Goal: Contribute content

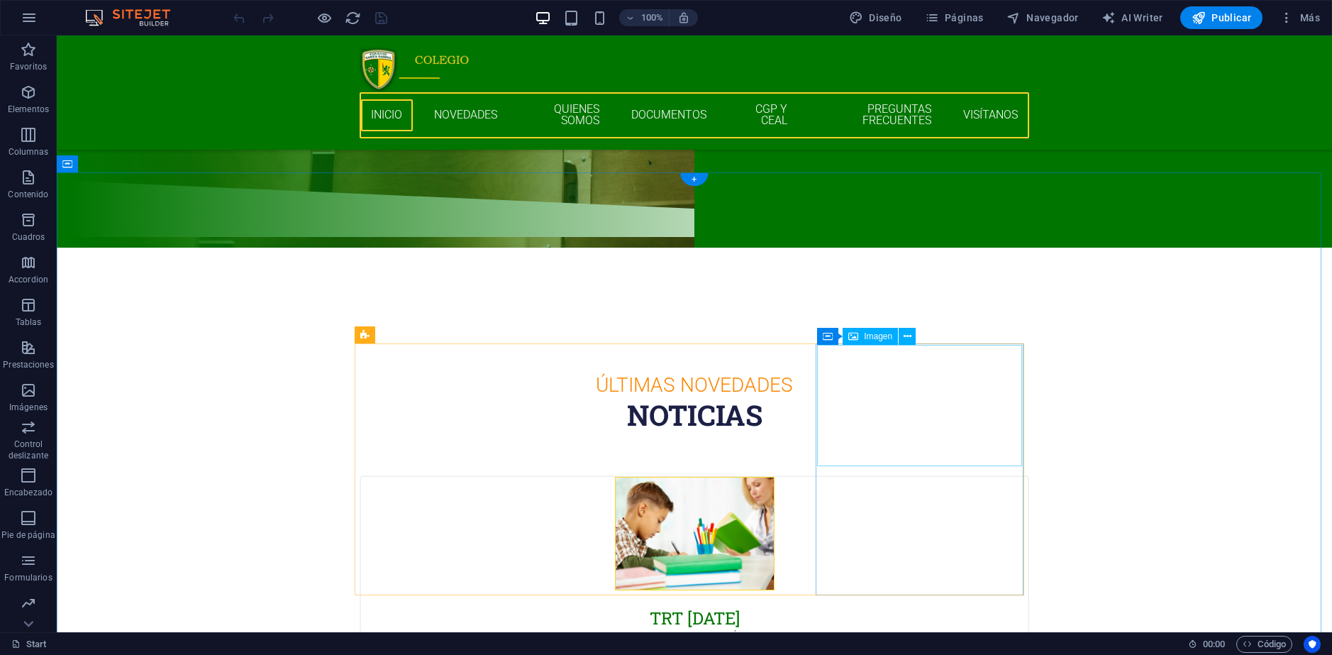
scroll to position [568, 0]
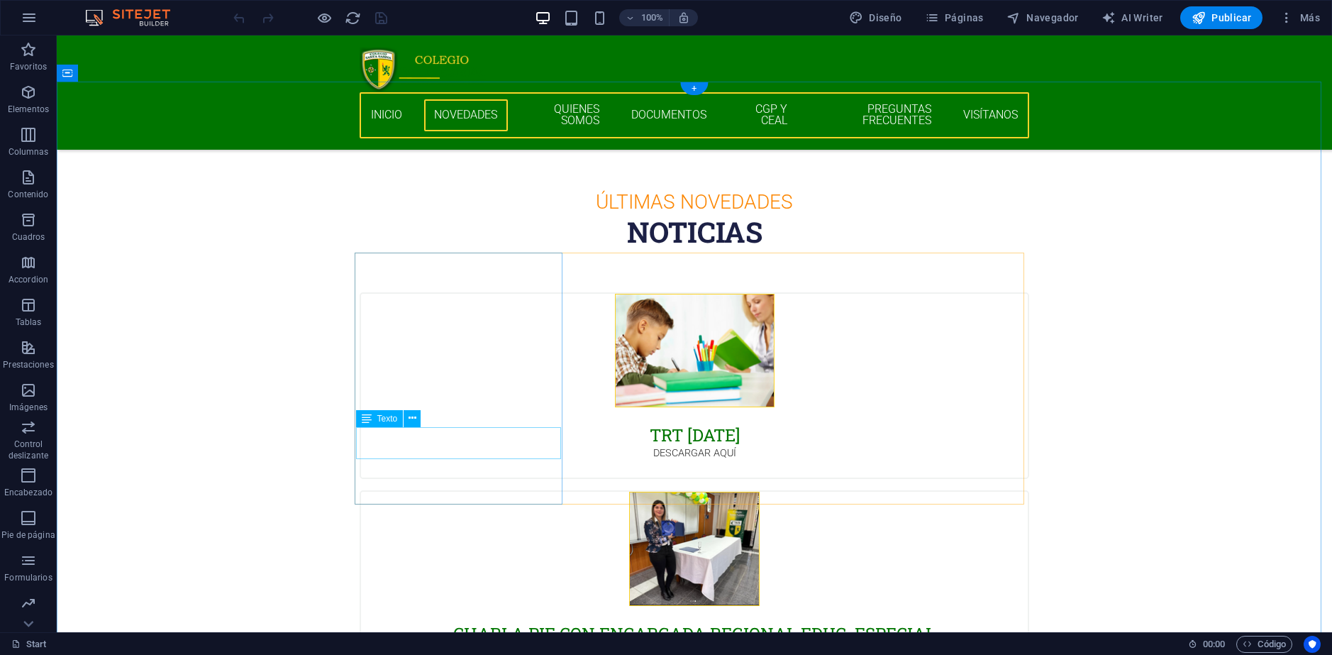
click at [453, 446] on div "DESCARGAR AQUÍ" at bounding box center [694, 462] width 667 height 33
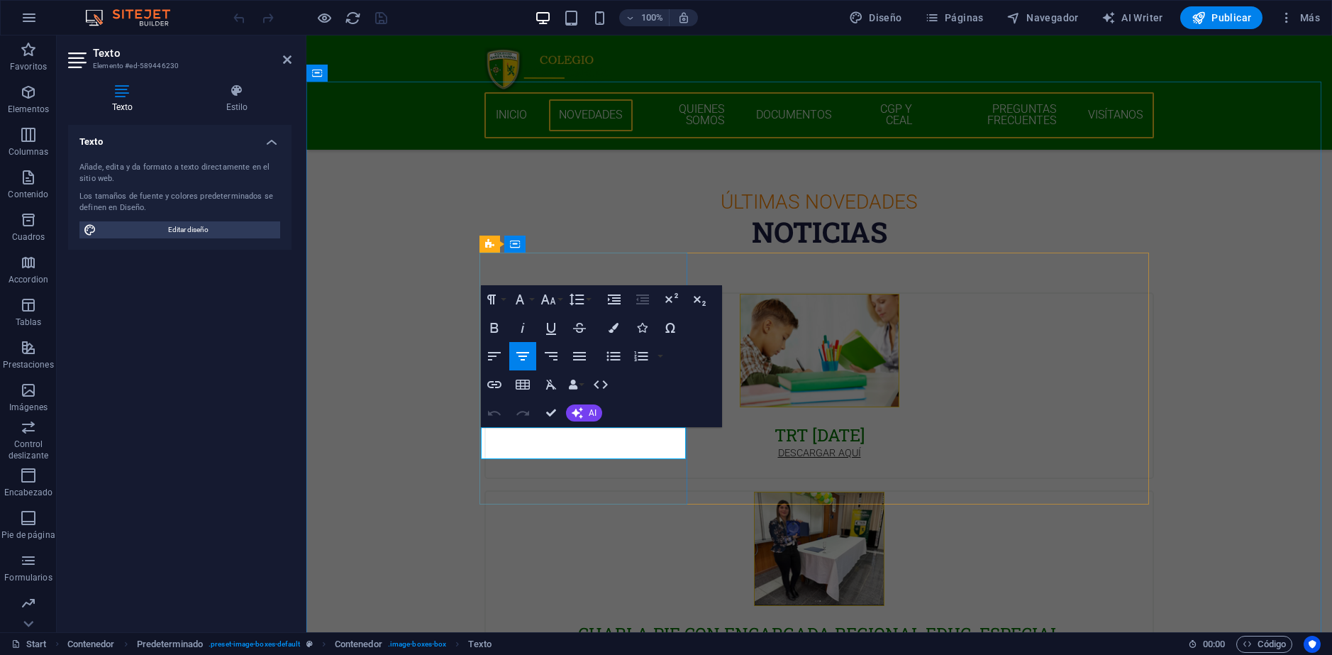
click at [778, 447] on link "DESCARGAR AQUÍ" at bounding box center [819, 453] width 83 height 12
click at [613, 402] on icon "button" at bounding box center [611, 398] width 14 height 13
drag, startPoint x: 636, startPoint y: 436, endPoint x: 499, endPoint y: 433, distance: 136.2
click at [503, 446] on p "DESCARGAR AQUÍ" at bounding box center [819, 454] width 633 height 16
click at [493, 386] on icon "button" at bounding box center [494, 384] width 17 height 17
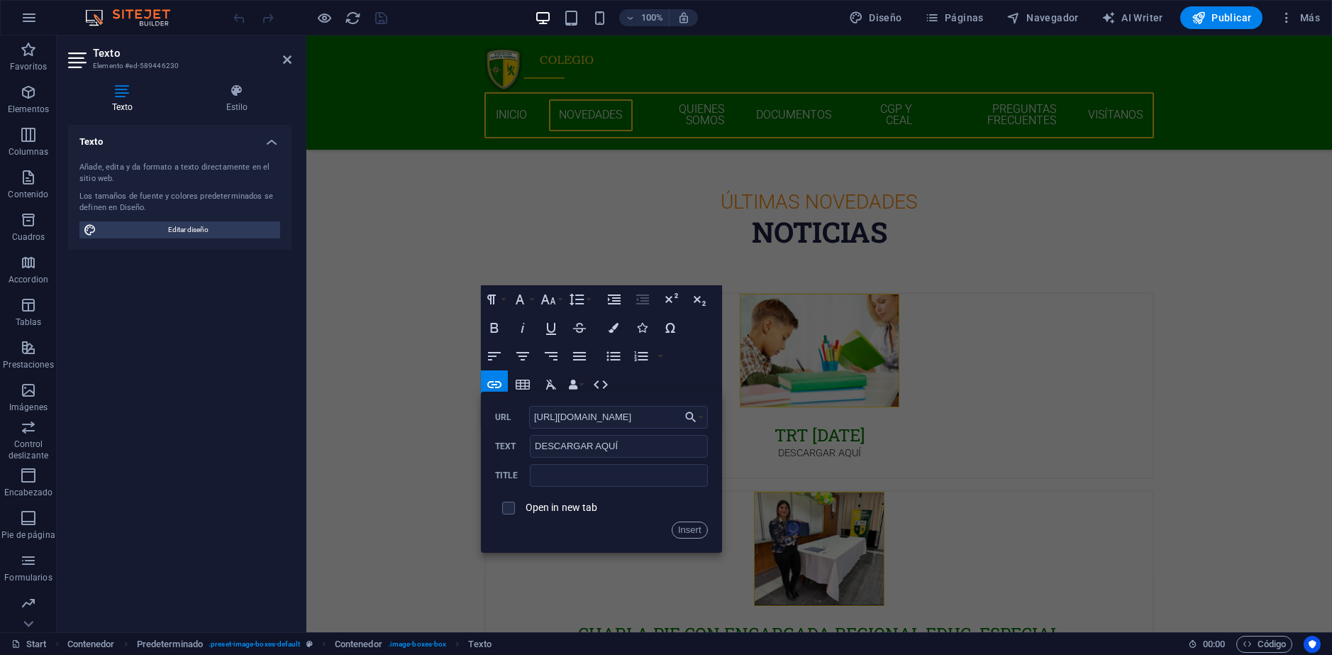
scroll to position [0, 232]
type input "[URL][DOMAIN_NAME]"
click at [507, 503] on input "checkbox" at bounding box center [506, 505] width 13 height 13
checkbox input "true"
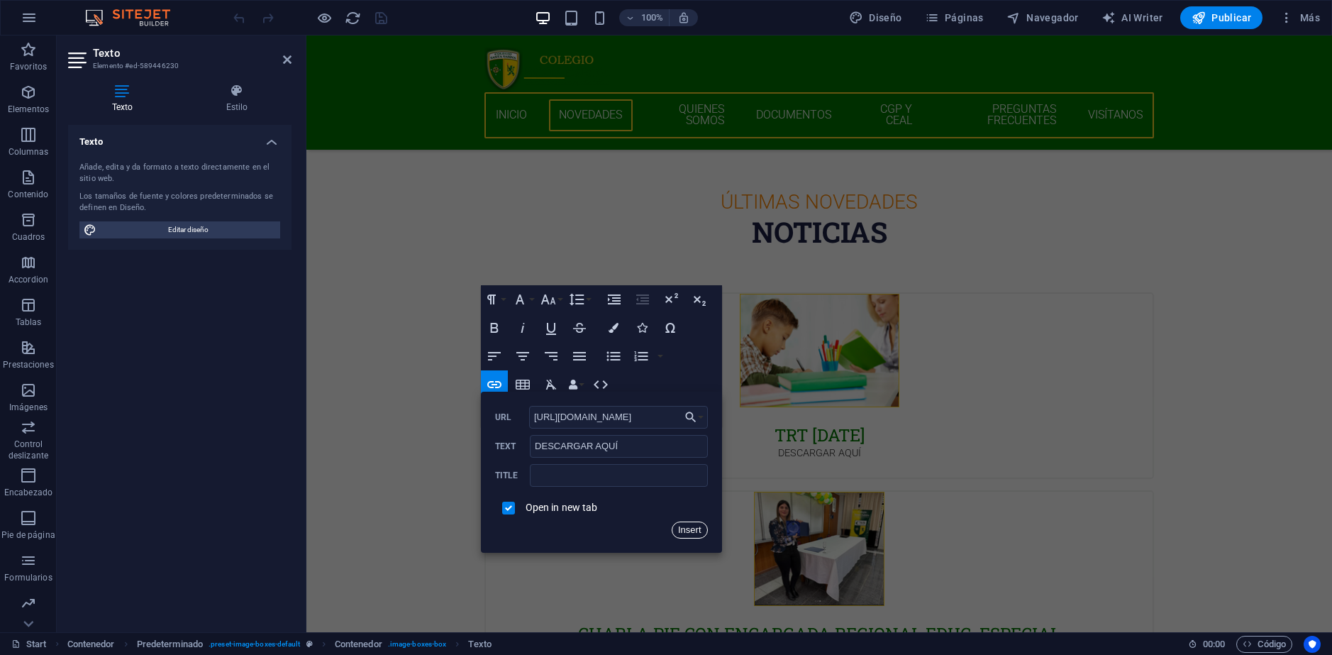
click at [691, 529] on button "Insert" at bounding box center [690, 529] width 36 height 17
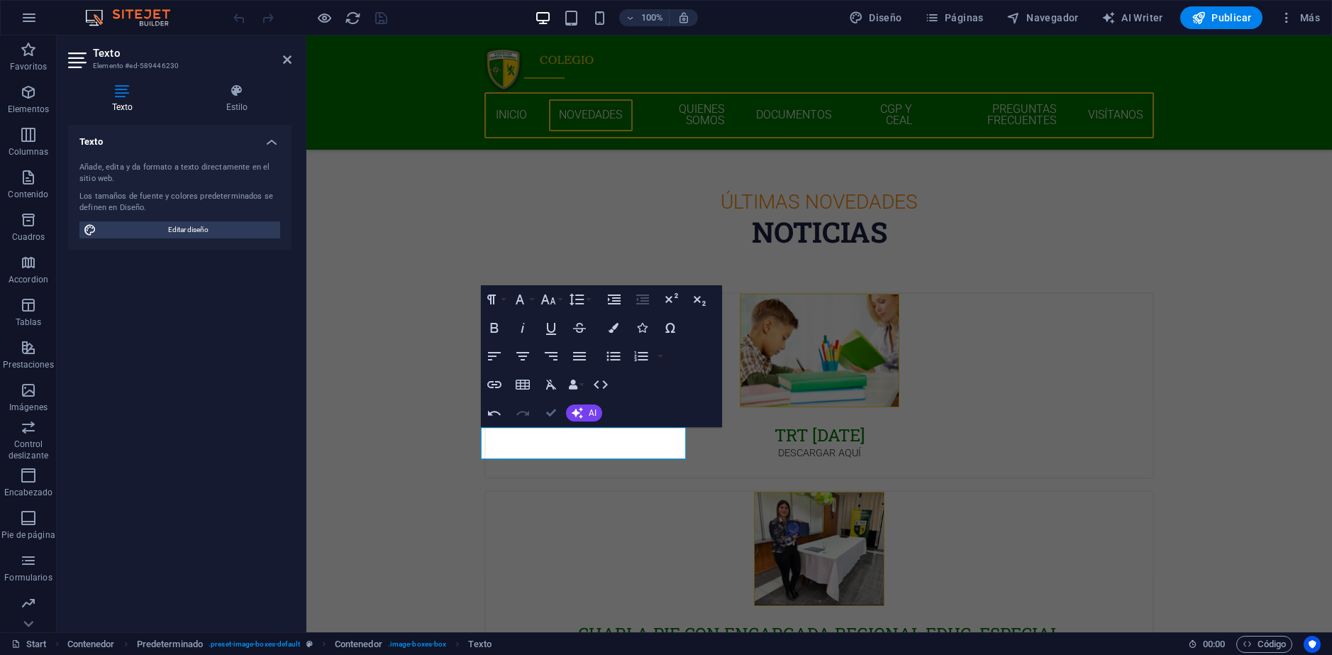
drag, startPoint x: 549, startPoint y: 415, endPoint x: 490, endPoint y: 380, distance: 69.4
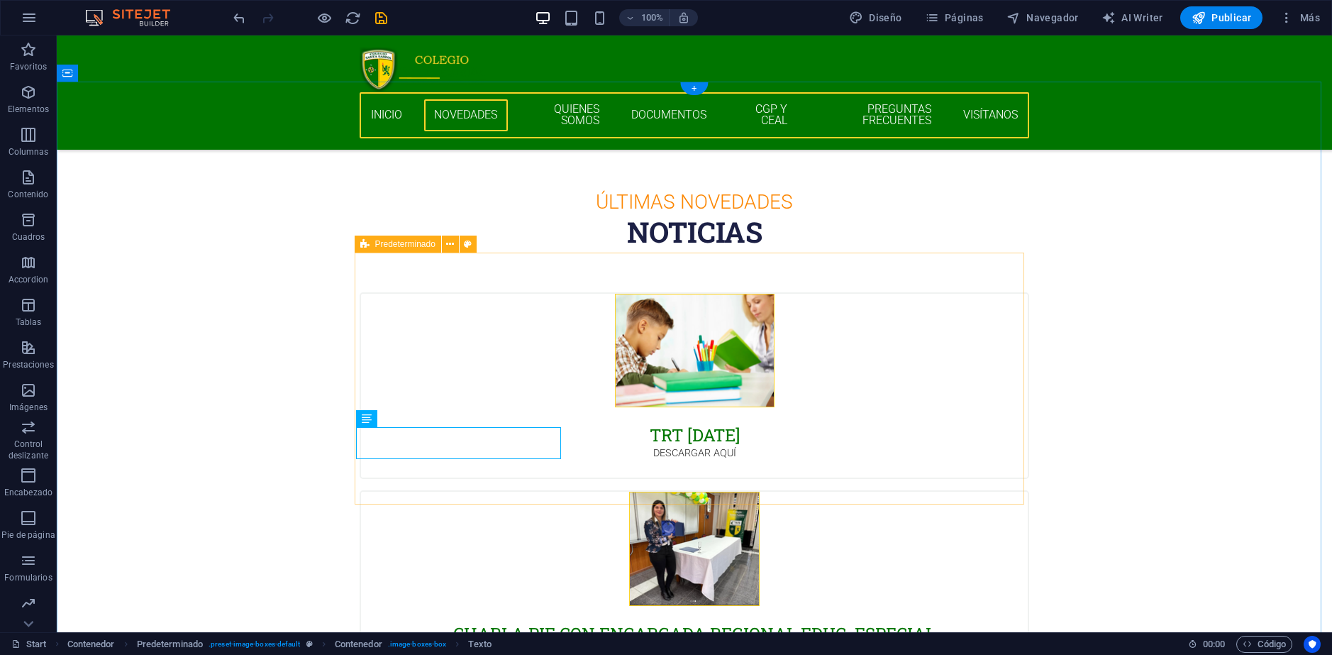
click at [574, 418] on div "TRT [DATE] DESCARGAR AQUÍ CHARLA PIE CON ENCARGADA REGIONAL EDUC. ESPECIAL VER …" at bounding box center [695, 588] width 670 height 592
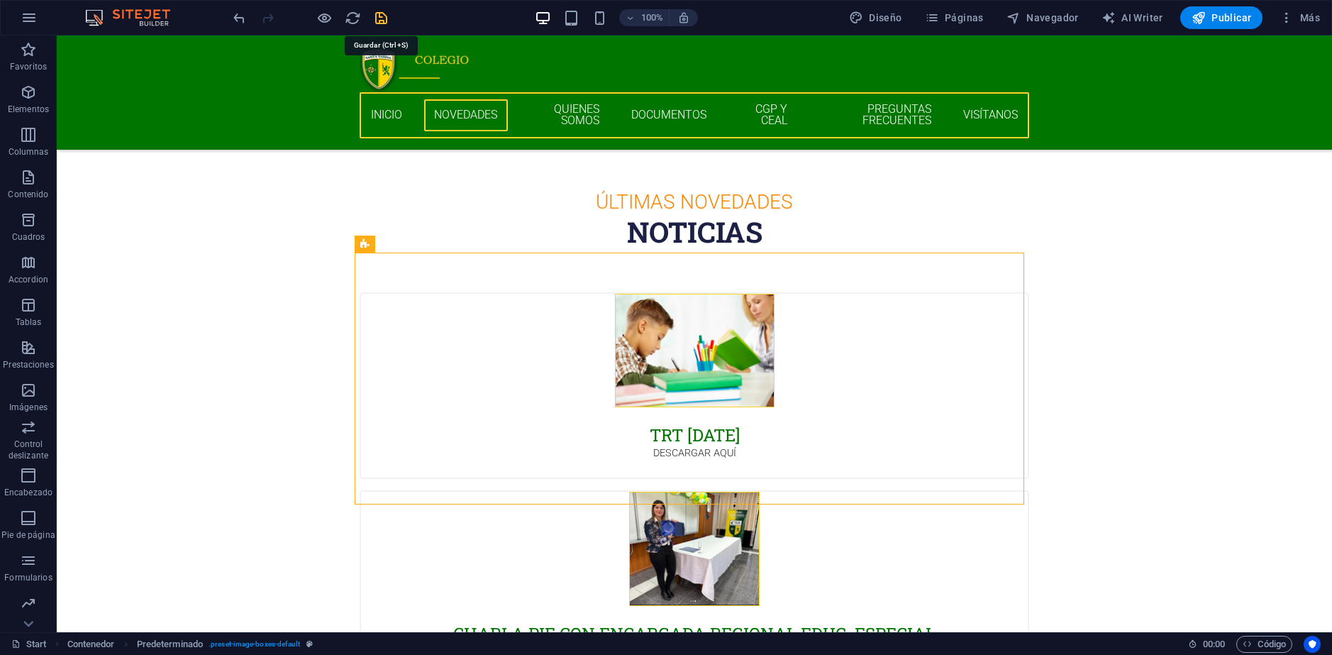
click at [384, 17] on icon "save" at bounding box center [381, 18] width 16 height 16
click at [1220, 18] on span "Publicar" at bounding box center [1222, 18] width 60 height 14
